Goal: Contribute content: Contribute content

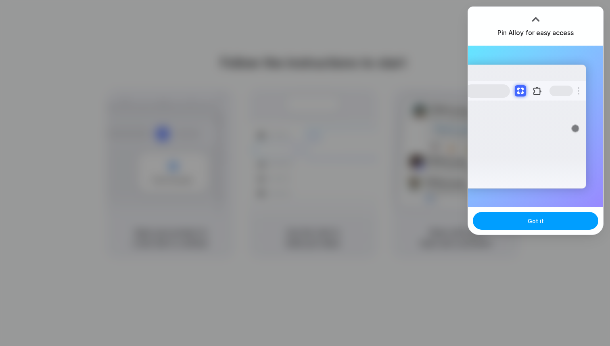
click at [537, 218] on span "Got it" at bounding box center [536, 221] width 16 height 8
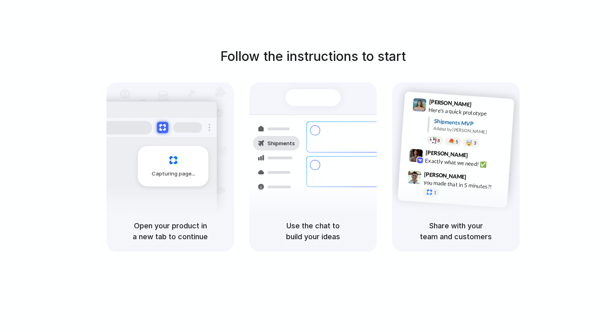
click at [305, 166] on div at bounding box center [305, 166] width 0 height 0
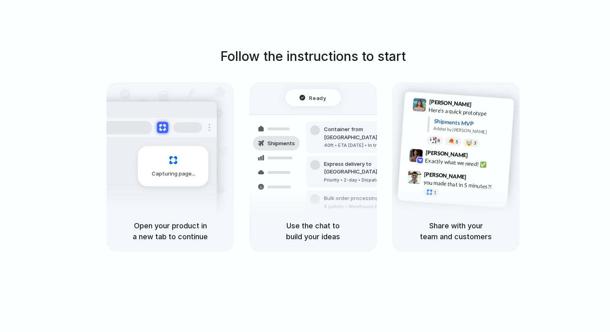
click at [538, 96] on div "Follow the instructions to start Capturing page Open your product in a new tab …" at bounding box center [313, 149] width 610 height 205
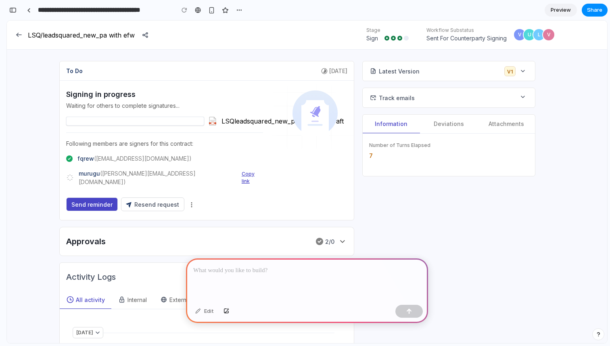
click at [278, 286] on div at bounding box center [307, 279] width 242 height 43
click at [274, 282] on div at bounding box center [307, 279] width 242 height 43
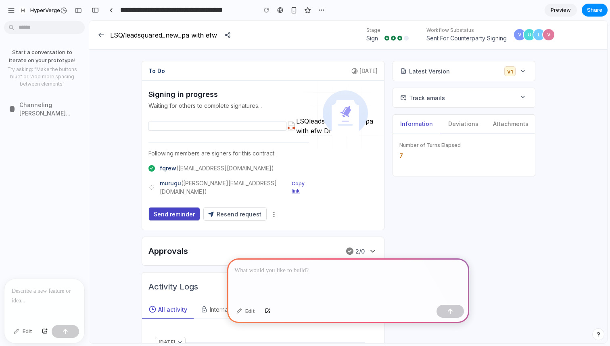
click at [57, 293] on p at bounding box center [44, 291] width 65 height 10
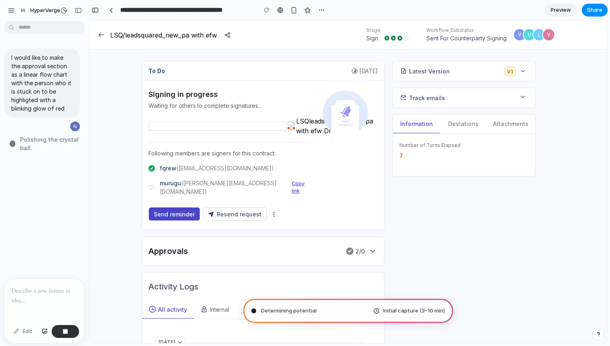
type input "**********"
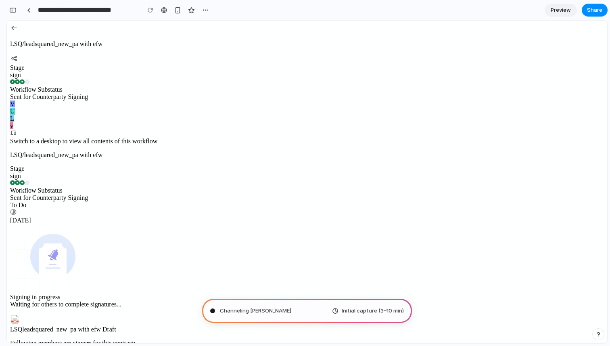
scroll to position [235, 0]
click at [12, 11] on div "button" at bounding box center [12, 10] width 7 height 6
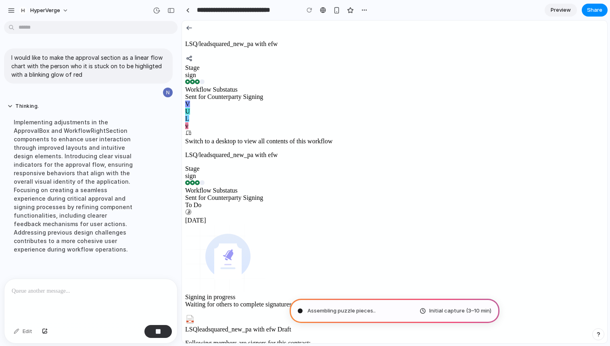
scroll to position [6, 0]
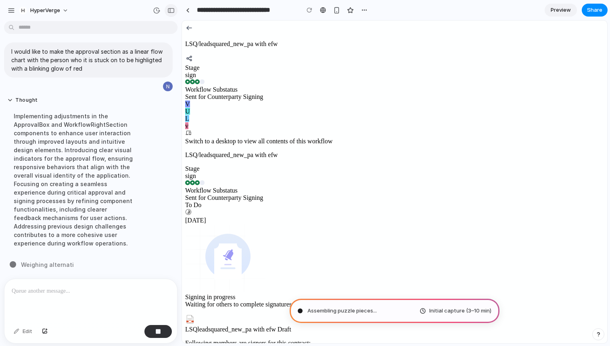
click at [169, 11] on div "button" at bounding box center [171, 11] width 7 height 6
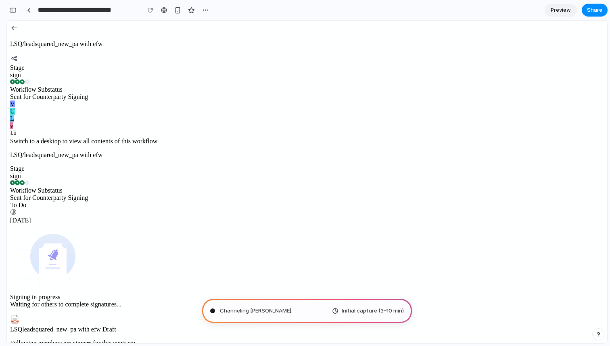
scroll to position [337, 0]
click at [13, 4] on button "button" at bounding box center [12, 10] width 13 height 13
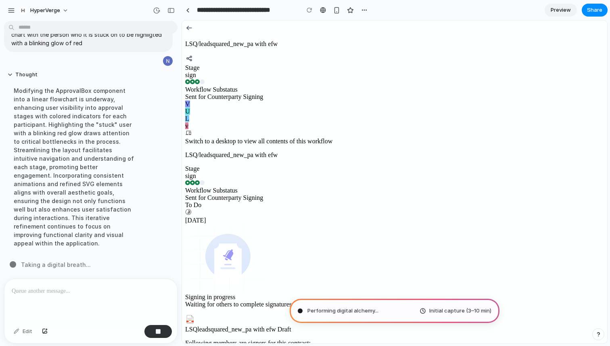
scroll to position [15, 0]
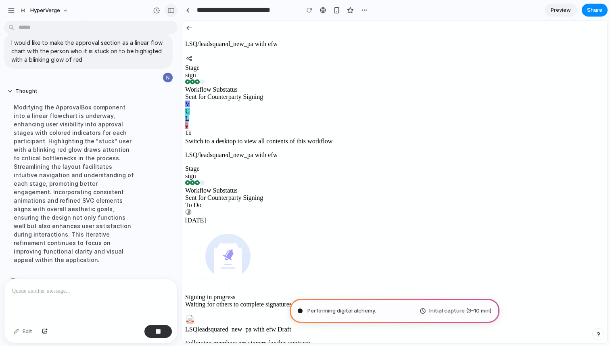
click at [169, 8] on div "button" at bounding box center [171, 11] width 7 height 6
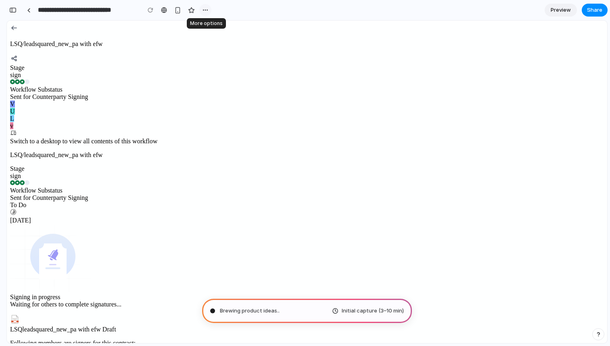
scroll to position [0, 0]
click at [204, 13] on button "button" at bounding box center [205, 10] width 12 height 12
click at [180, 30] on div "Duplicate Delete" at bounding box center [305, 173] width 610 height 346
click at [593, 10] on span "Share" at bounding box center [594, 10] width 15 height 8
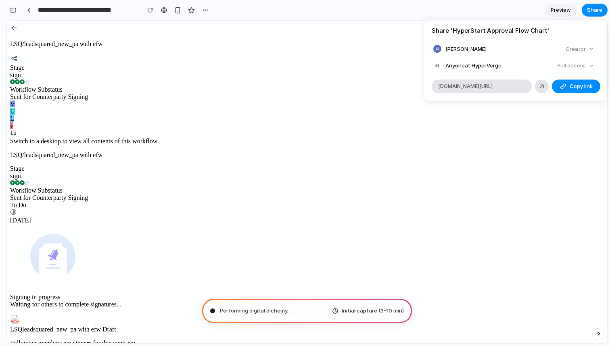
click at [449, 257] on div "Share ' HyperStart Approval Flow Chart ' [PERSON_NAME] Creator Anyone at HyperV…" at bounding box center [305, 173] width 610 height 346
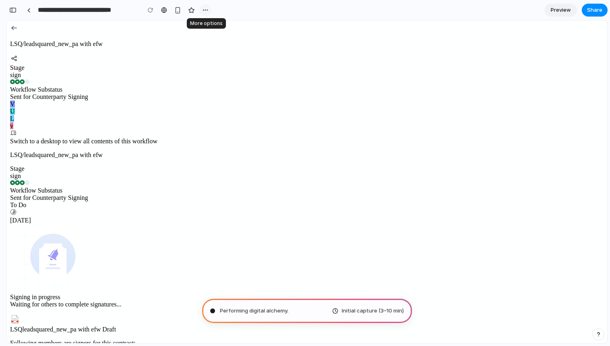
click at [207, 10] on div "button" at bounding box center [205, 10] width 6 height 6
click at [205, 10] on div "Duplicate Delete" at bounding box center [305, 173] width 610 height 346
click at [29, 12] on link at bounding box center [29, 10] width 12 height 12
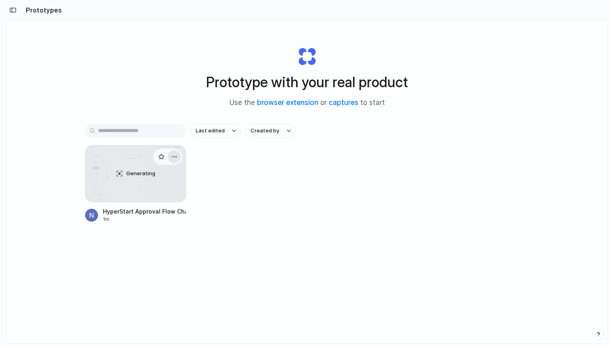
click at [176, 155] on div "button" at bounding box center [174, 156] width 6 height 6
click at [245, 163] on div "Open in new tab Rename Copy link Delete" at bounding box center [305, 173] width 610 height 346
click at [159, 196] on div "Generating" at bounding box center [136, 173] width 100 height 57
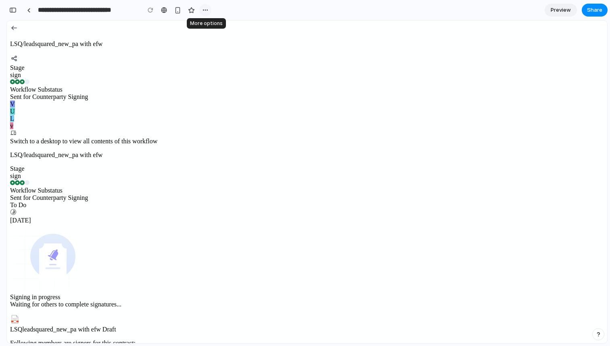
click at [204, 8] on div "button" at bounding box center [205, 10] width 6 height 6
click at [238, 10] on div "Duplicate Delete" at bounding box center [305, 173] width 610 height 346
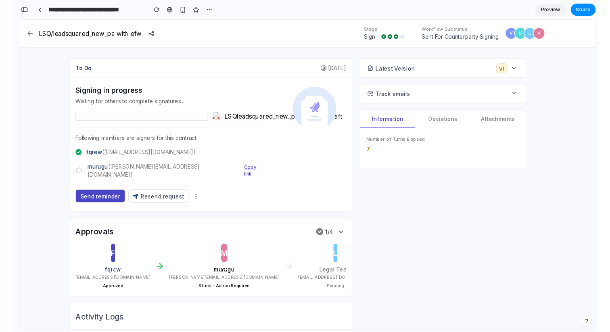
scroll to position [419, 0]
